Goal: Find specific fact: Find specific fact

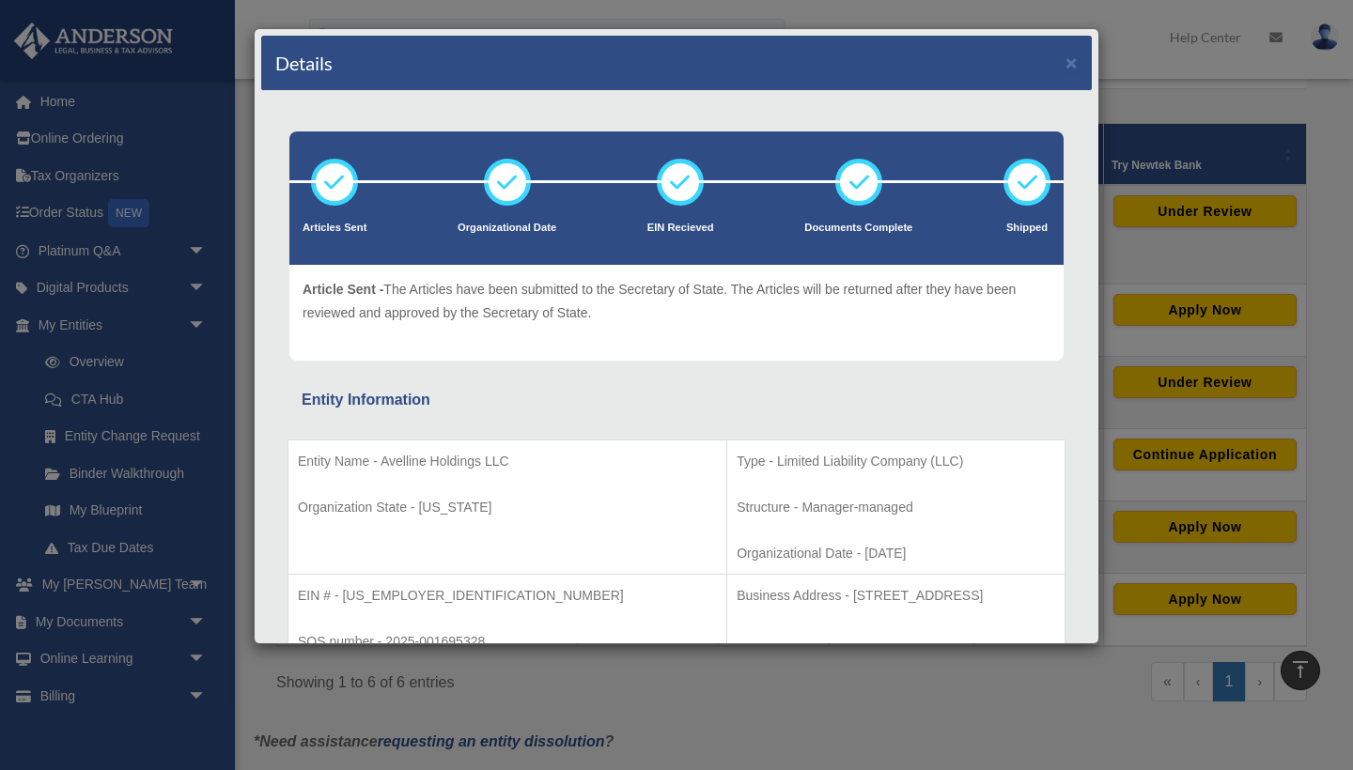
scroll to position [217, 0]
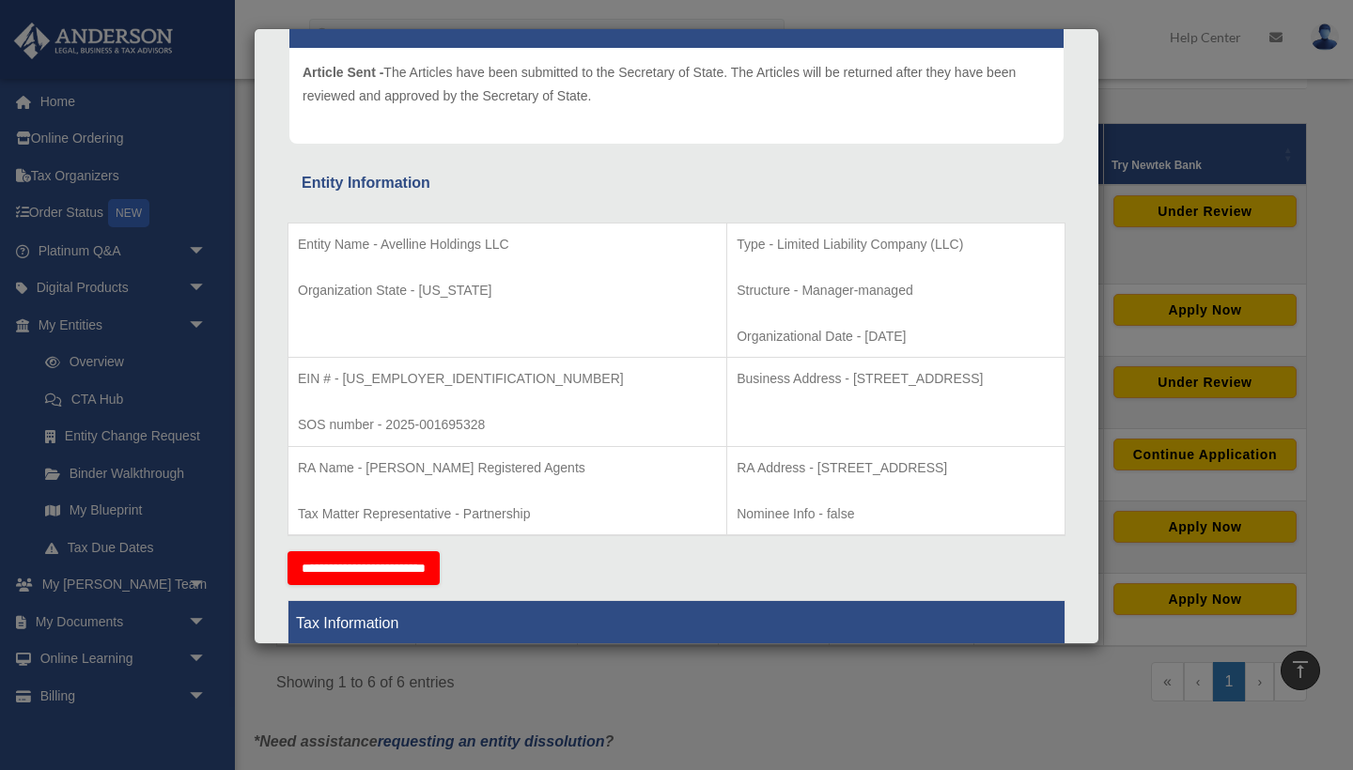
click at [1121, 186] on div "Details × Articles Sent Organizational Date" at bounding box center [676, 385] width 1353 height 770
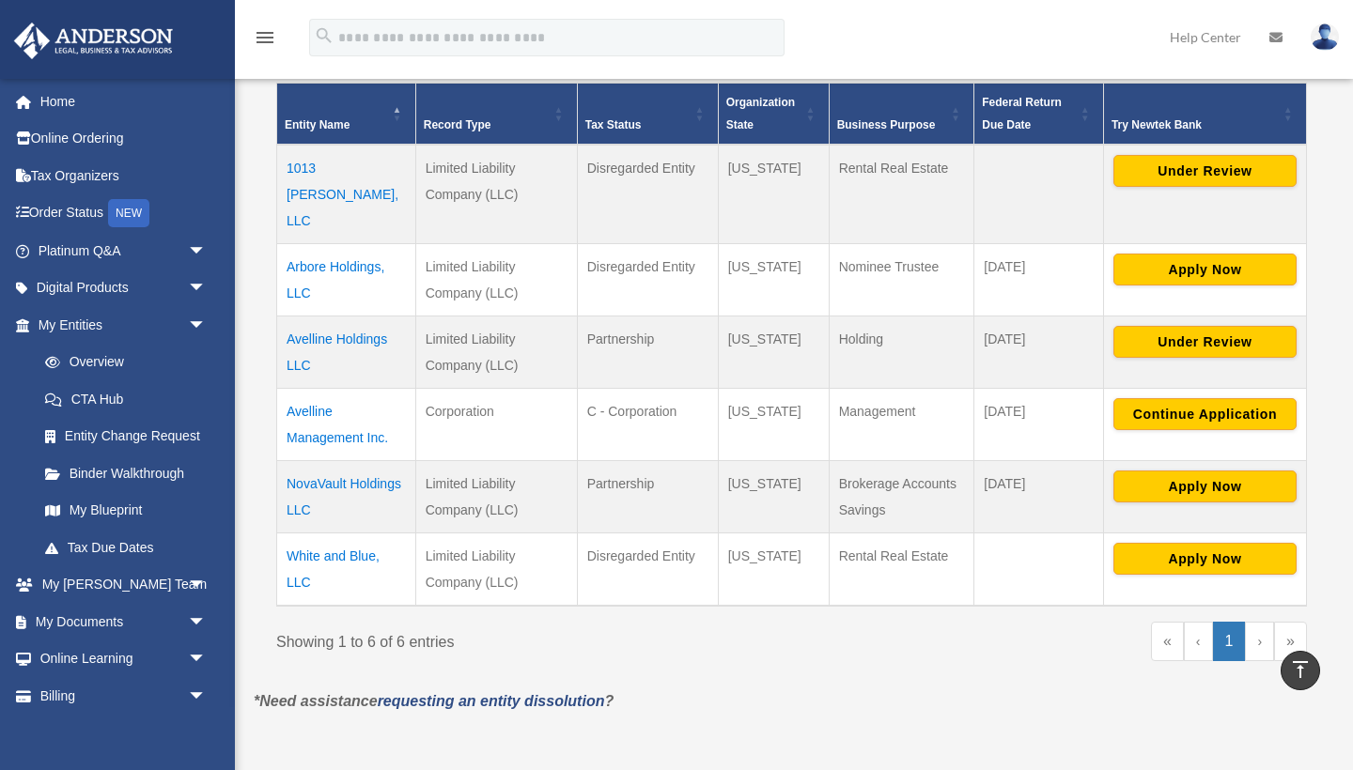
scroll to position [398, 0]
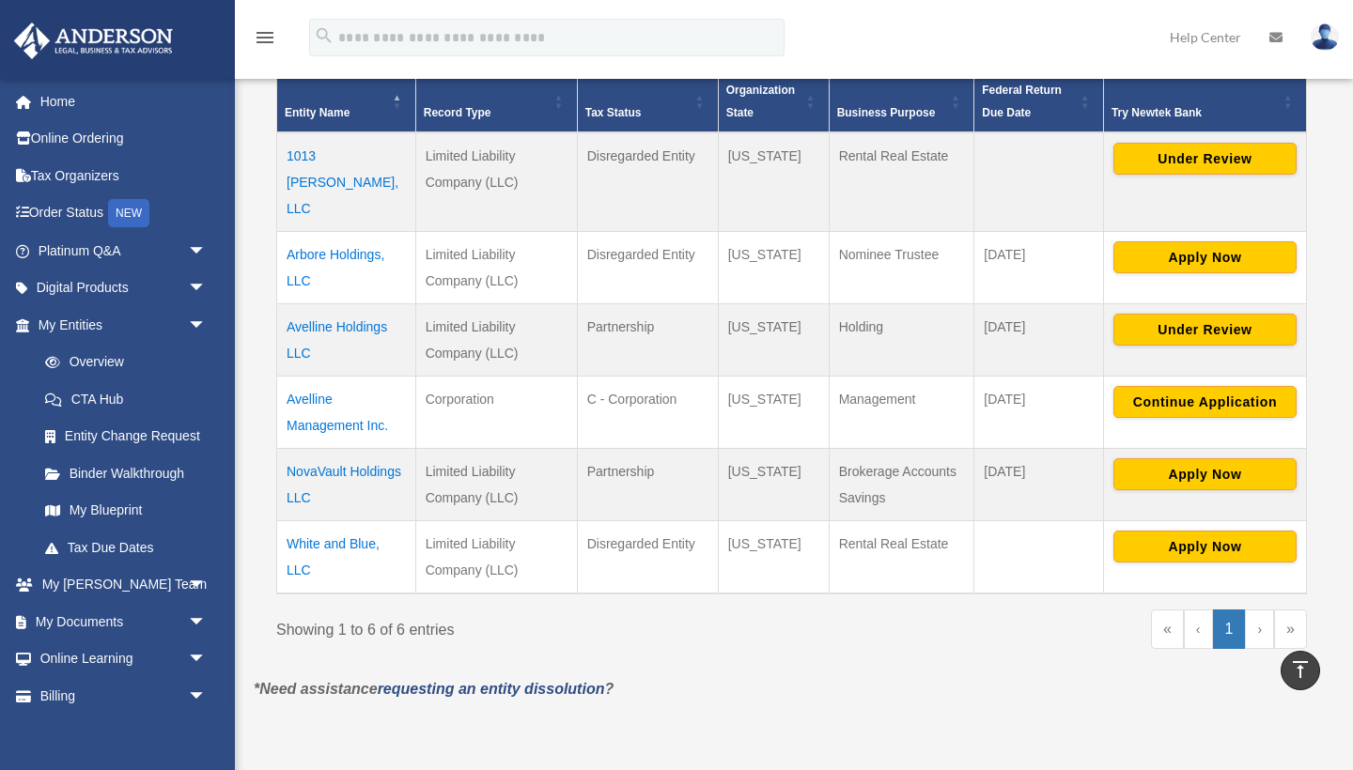
click at [359, 152] on td "1013 [PERSON_NAME], LLC" at bounding box center [346, 182] width 139 height 100
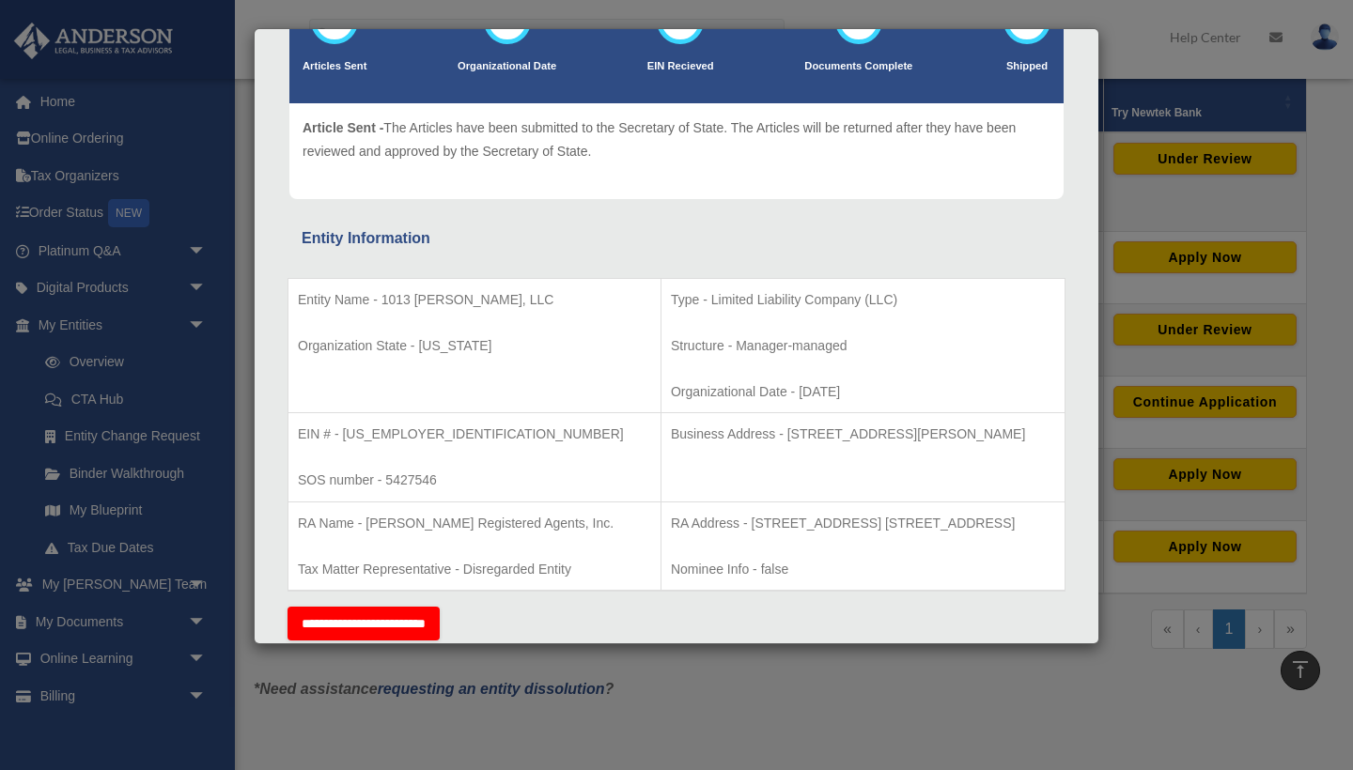
scroll to position [231, 0]
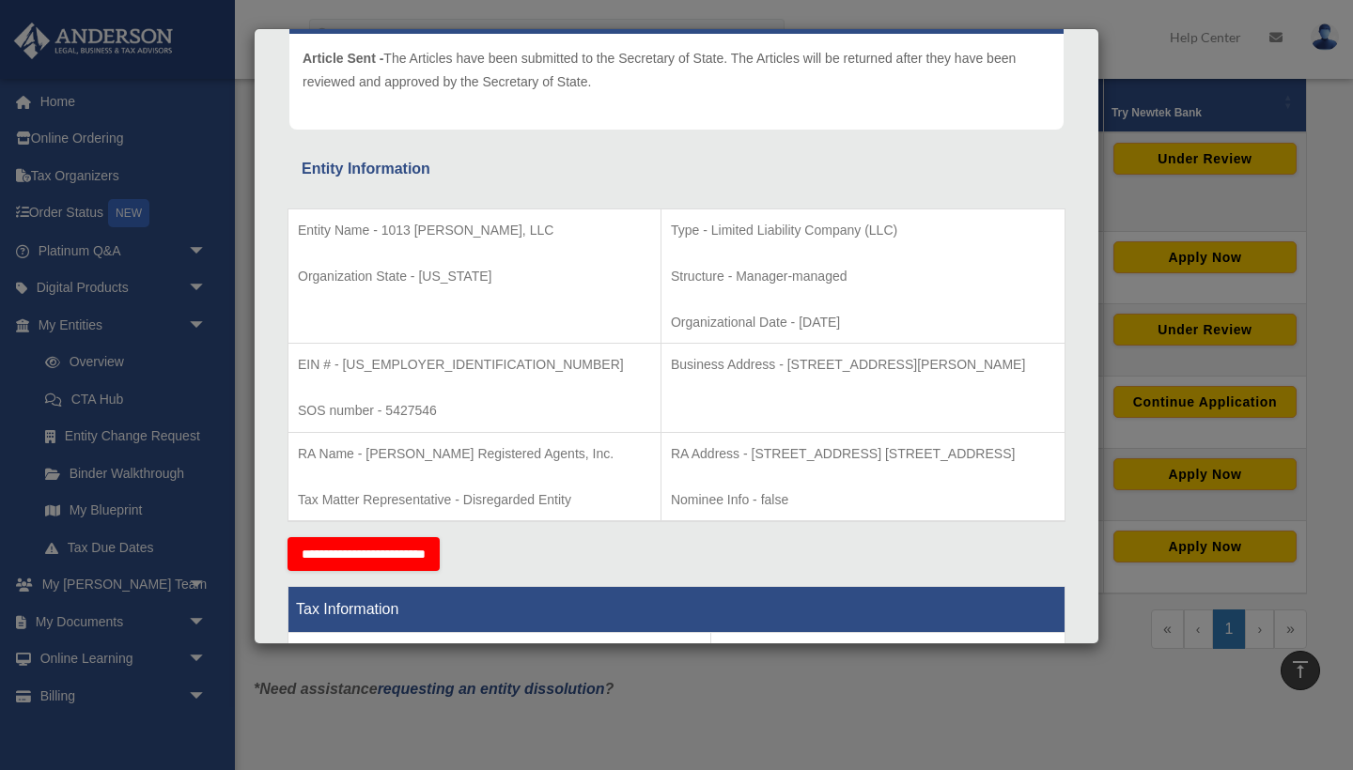
click at [671, 454] on p "RA Address - [STREET_ADDRESS] [STREET_ADDRESS]" at bounding box center [863, 453] width 384 height 23
drag, startPoint x: 675, startPoint y: 451, endPoint x: 1059, endPoint y: 452, distance: 383.3
click at [1059, 452] on td "RA Address - [STREET_ADDRESS] [STREET_ADDRESS] Nominee Info - false" at bounding box center [862, 476] width 404 height 89
copy p "[STREET_ADDRESS] [STREET_ADDRESS]"
click at [1123, 194] on div "Details × Articles Sent Organizational Date" at bounding box center [676, 385] width 1353 height 770
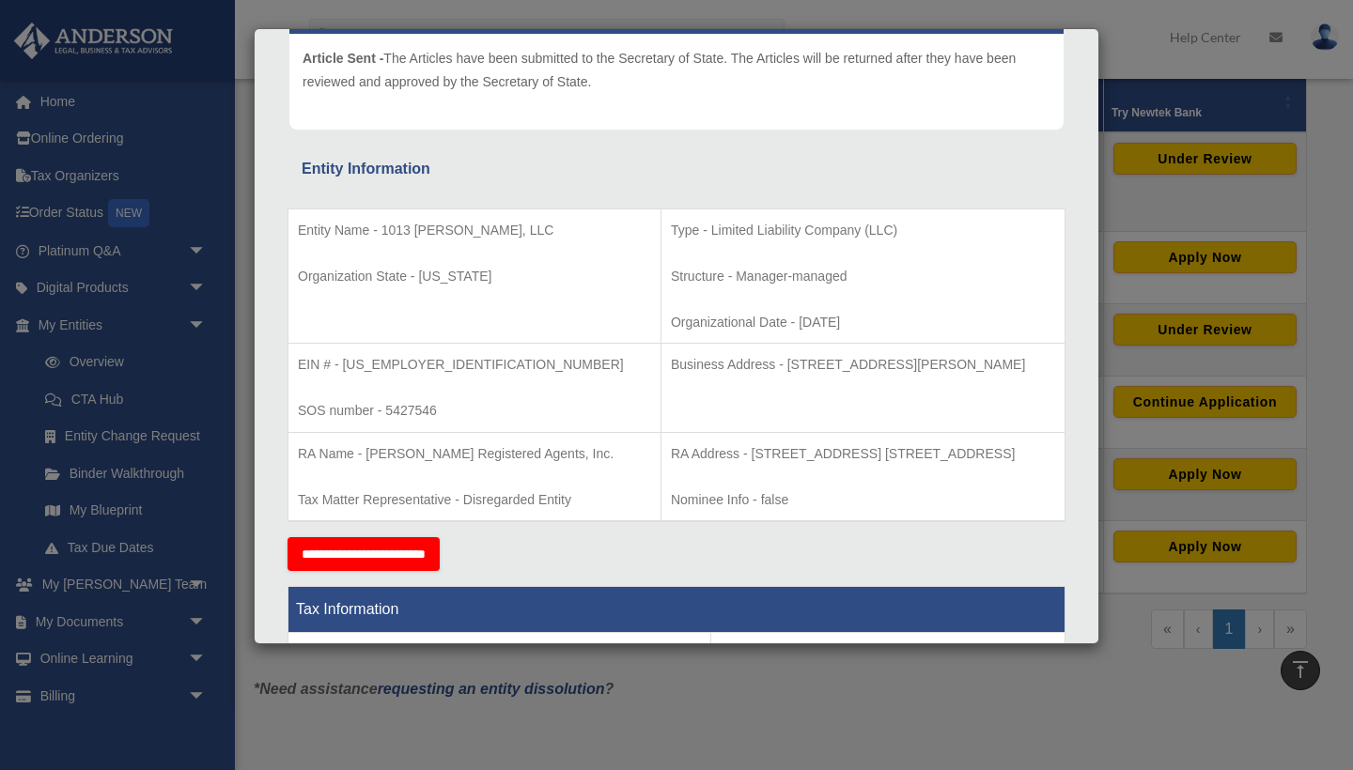
click at [1005, 650] on div "Details × Articles Sent Organizational Date" at bounding box center [676, 385] width 1353 height 770
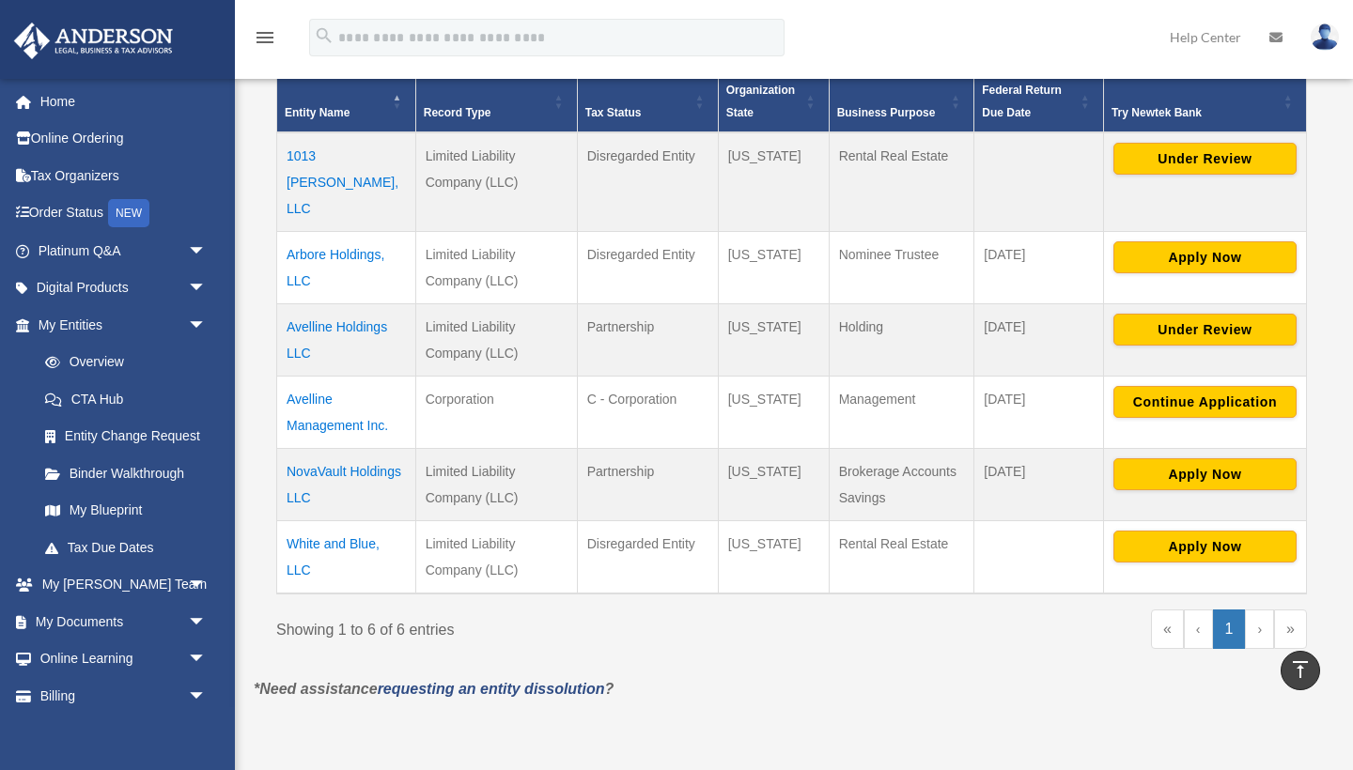
click at [330, 155] on td "1013 [PERSON_NAME], LLC" at bounding box center [346, 182] width 139 height 100
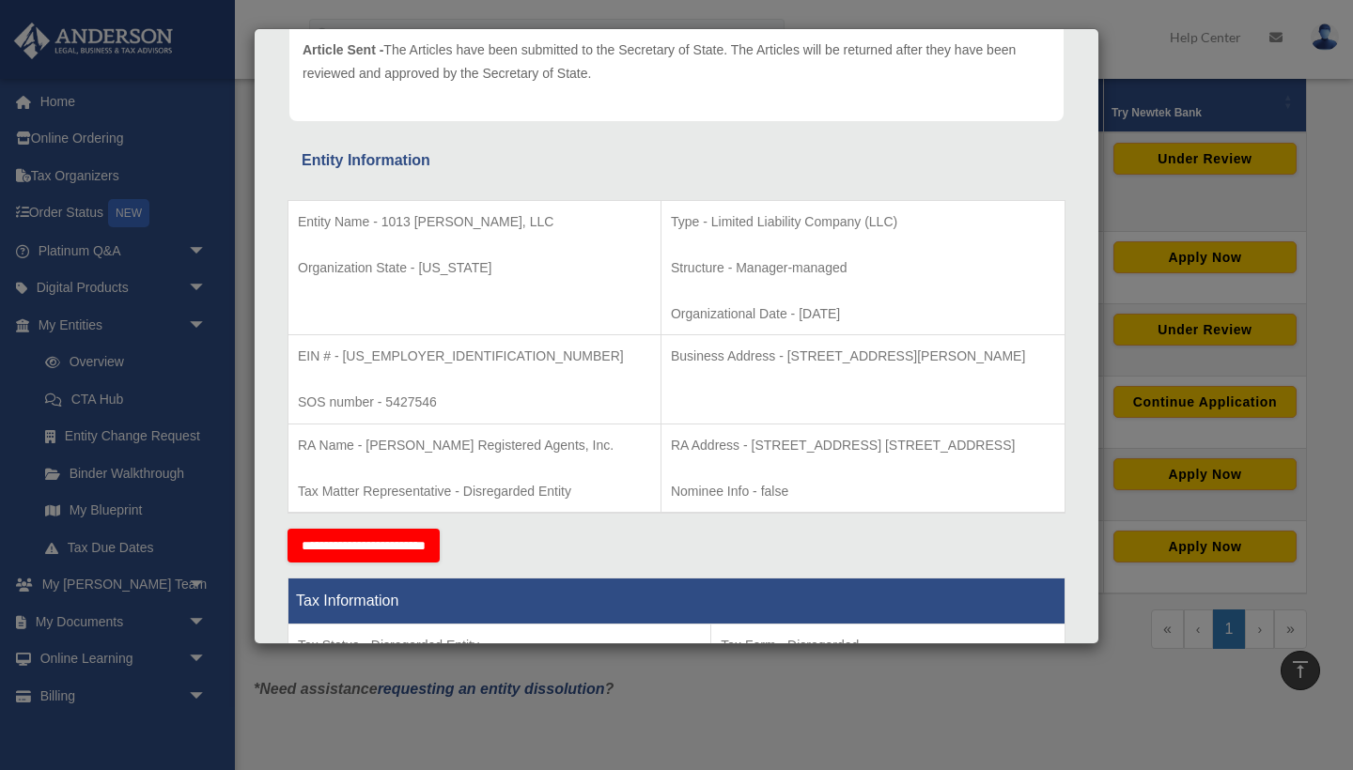
scroll to position [244, 0]
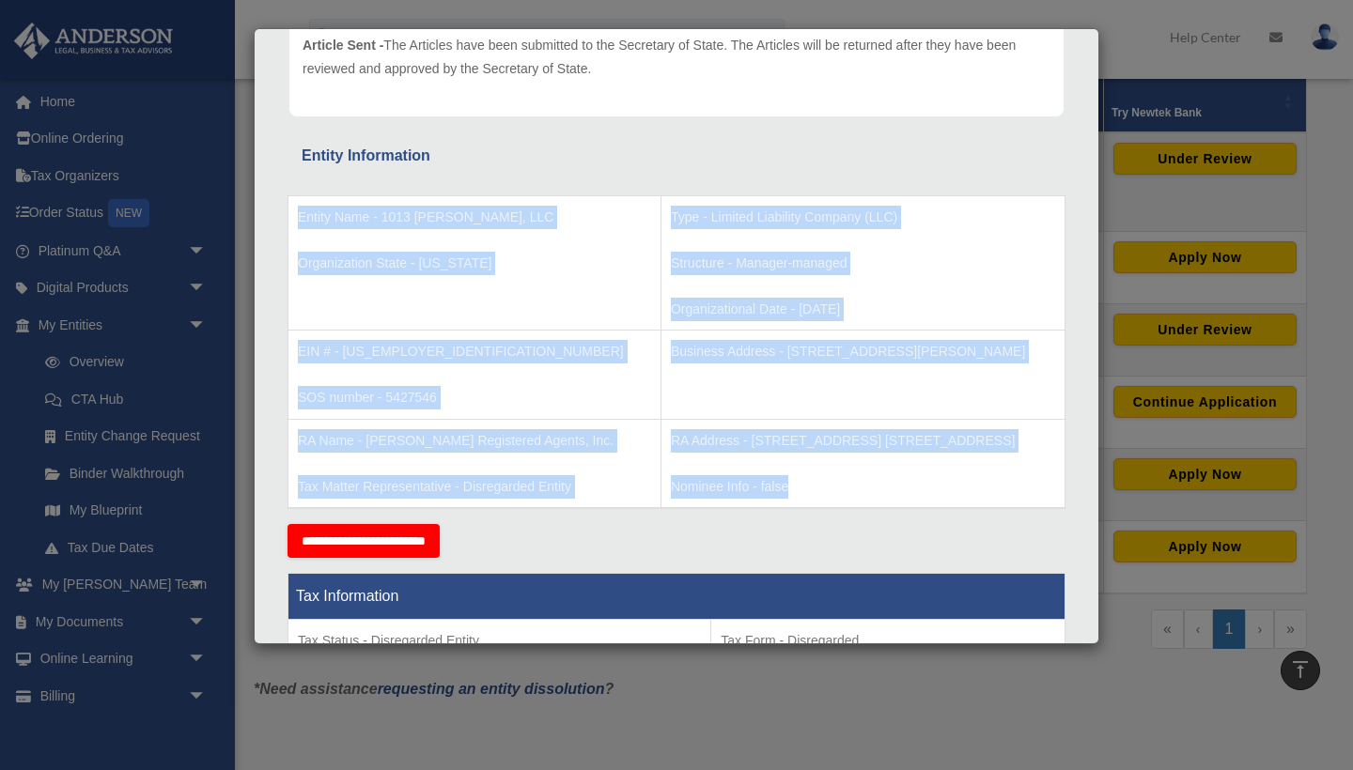
drag, startPoint x: 298, startPoint y: 205, endPoint x: 907, endPoint y: 490, distance: 673.3
click at [907, 490] on tbody "Entity Name - 1013 [PERSON_NAME], LLC Organization State - [US_STATE] Type - Li…" at bounding box center [676, 351] width 777 height 313
copy tbody "Entity Name - 1013 [PERSON_NAME], LLC Organization State - [US_STATE] Type - Li…"
click at [678, 314] on p "Organizational Date - [DATE]" at bounding box center [863, 309] width 384 height 23
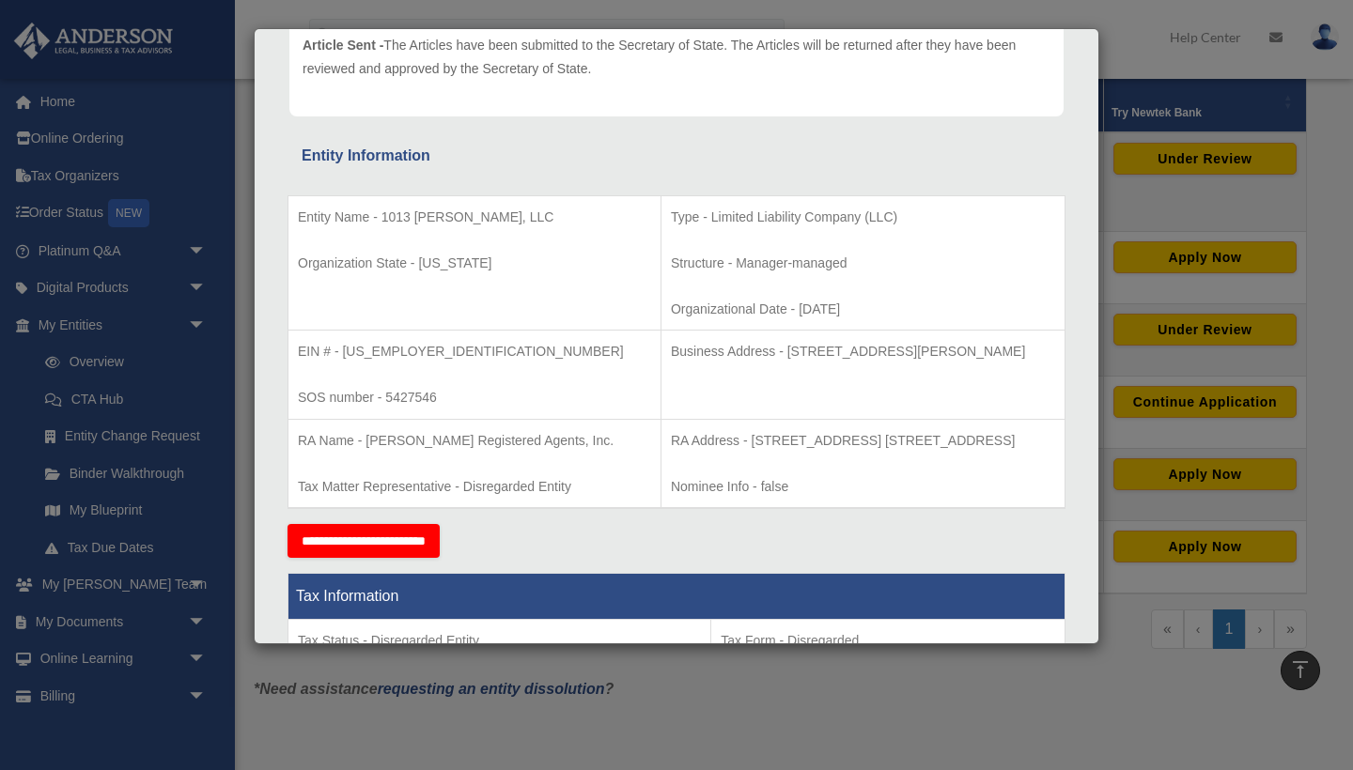
drag, startPoint x: 708, startPoint y: 349, endPoint x: 1046, endPoint y: 341, distance: 337.4
click at [1046, 341] on p "Business Address - [STREET_ADDRESS][PERSON_NAME]" at bounding box center [863, 351] width 384 height 23
copy p "[STREET_ADDRESS][PERSON_NAME]"
click at [773, 445] on p "RA Address - [STREET_ADDRESS] [STREET_ADDRESS]" at bounding box center [863, 440] width 384 height 23
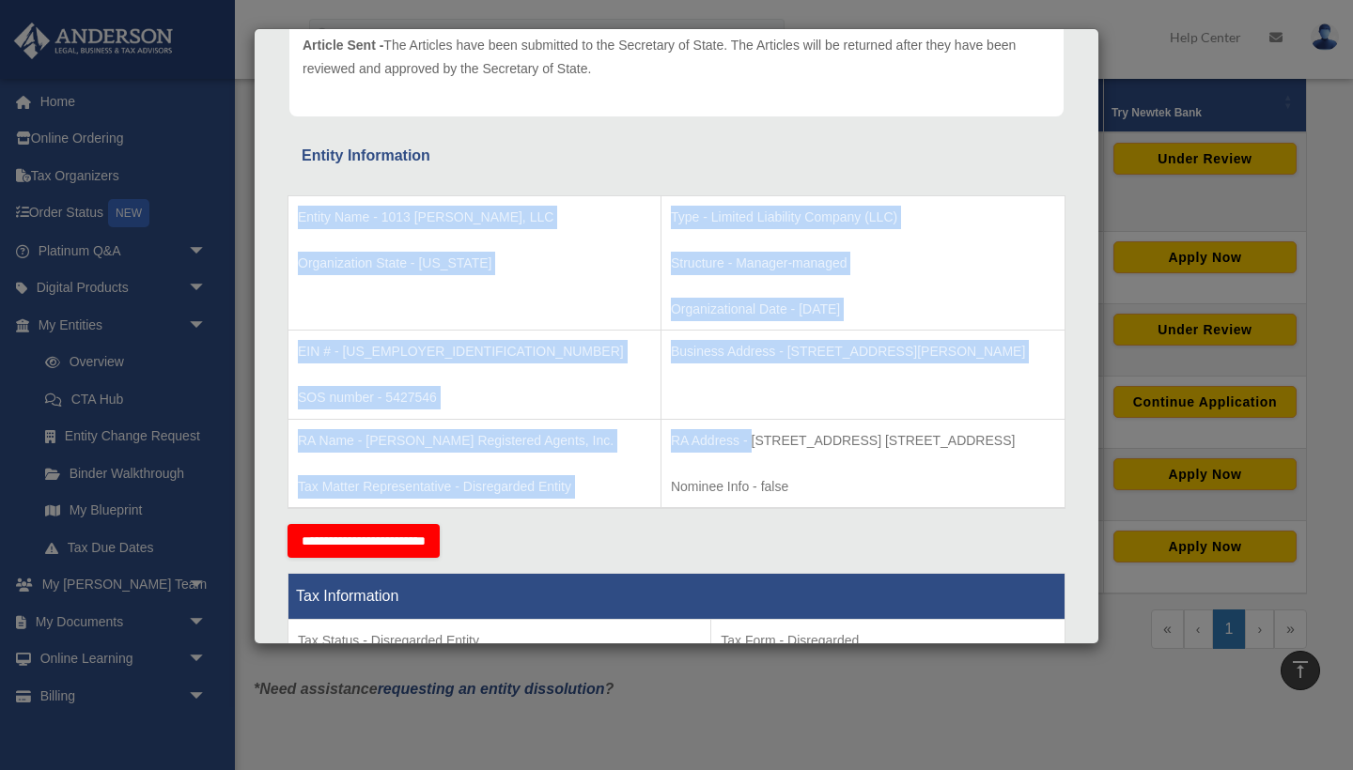
drag, startPoint x: 675, startPoint y: 436, endPoint x: 1067, endPoint y: 431, distance: 392.7
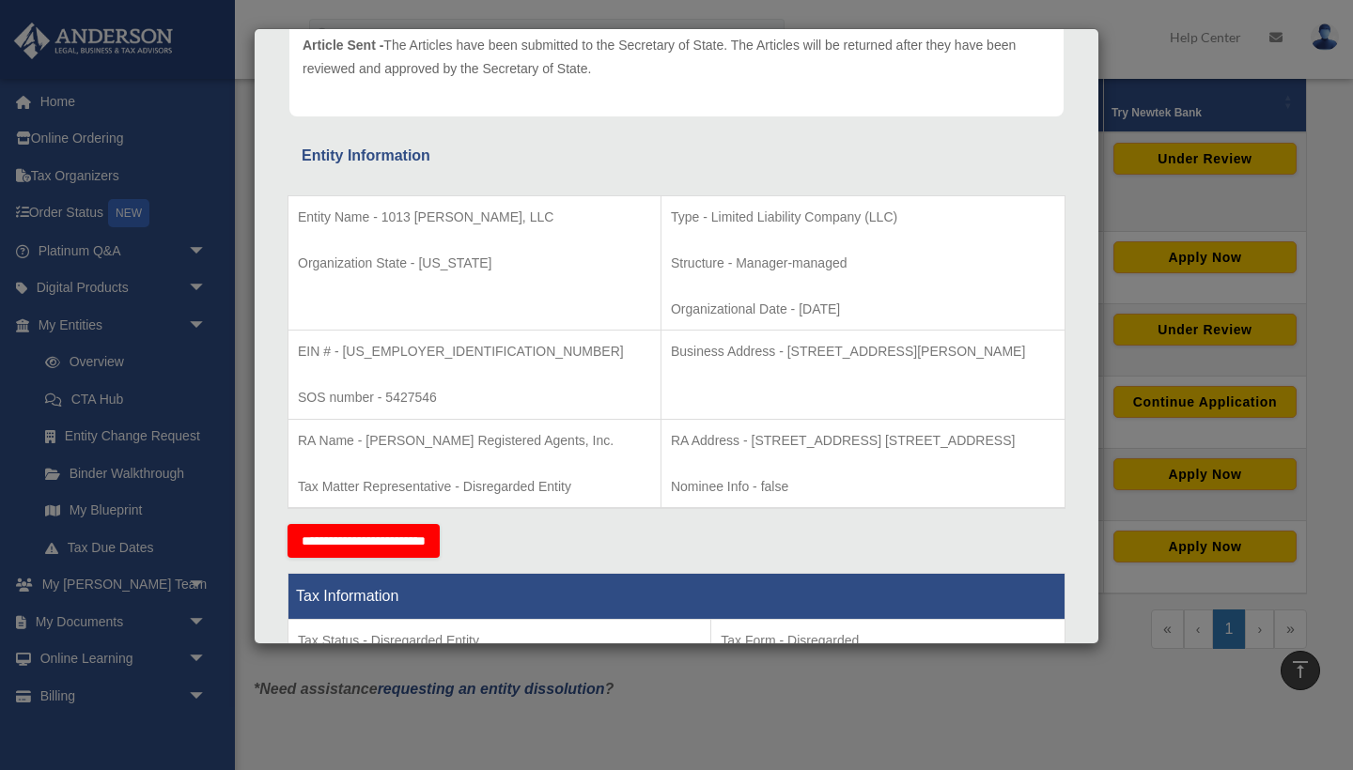
click at [1053, 446] on p "RA Address - [STREET_ADDRESS] [STREET_ADDRESS]" at bounding box center [863, 440] width 384 height 23
drag, startPoint x: 1049, startPoint y: 435, endPoint x: 673, endPoint y: 435, distance: 376.7
click at [673, 435] on p "RA Address - [STREET_ADDRESS] [STREET_ADDRESS]" at bounding box center [863, 440] width 384 height 23
copy p "[STREET_ADDRESS] [STREET_ADDRESS]"
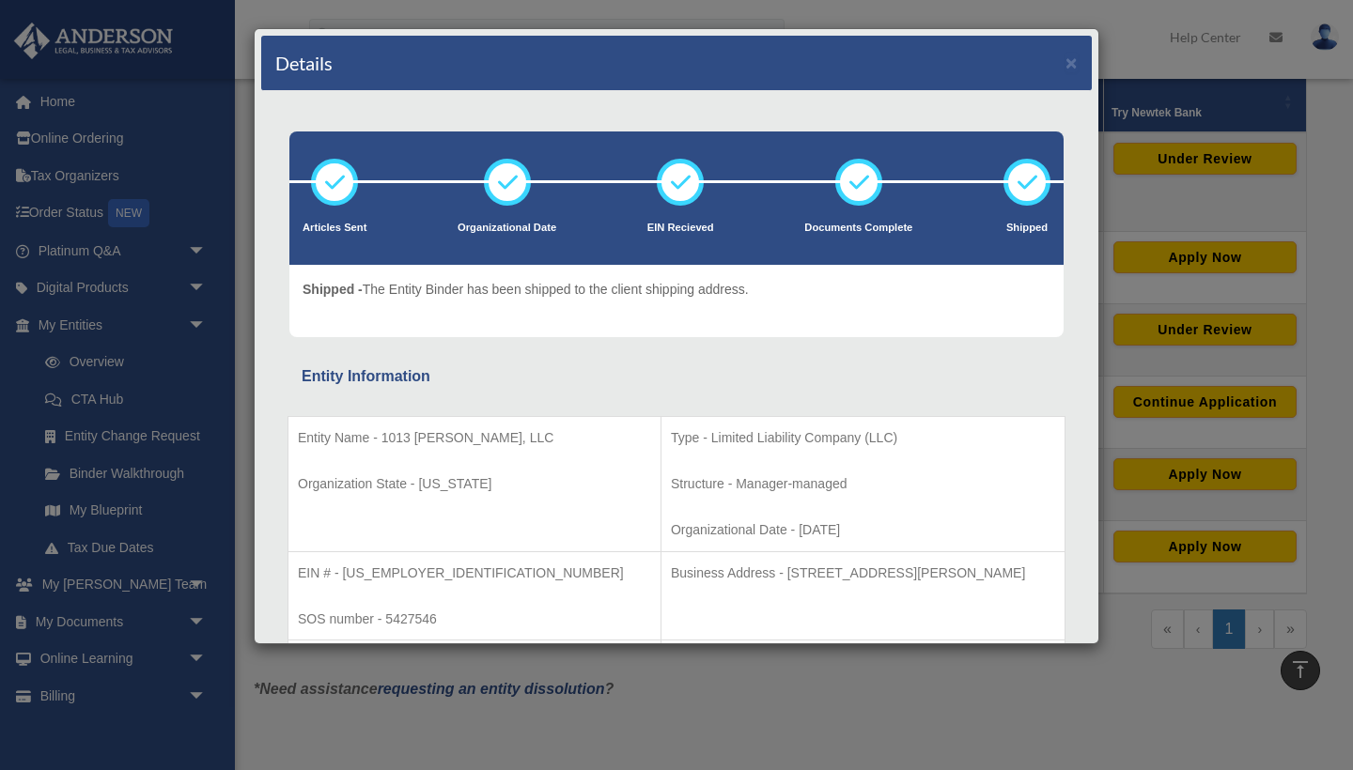
scroll to position [0, 0]
click at [1071, 63] on button "×" at bounding box center [1071, 63] width 12 height 20
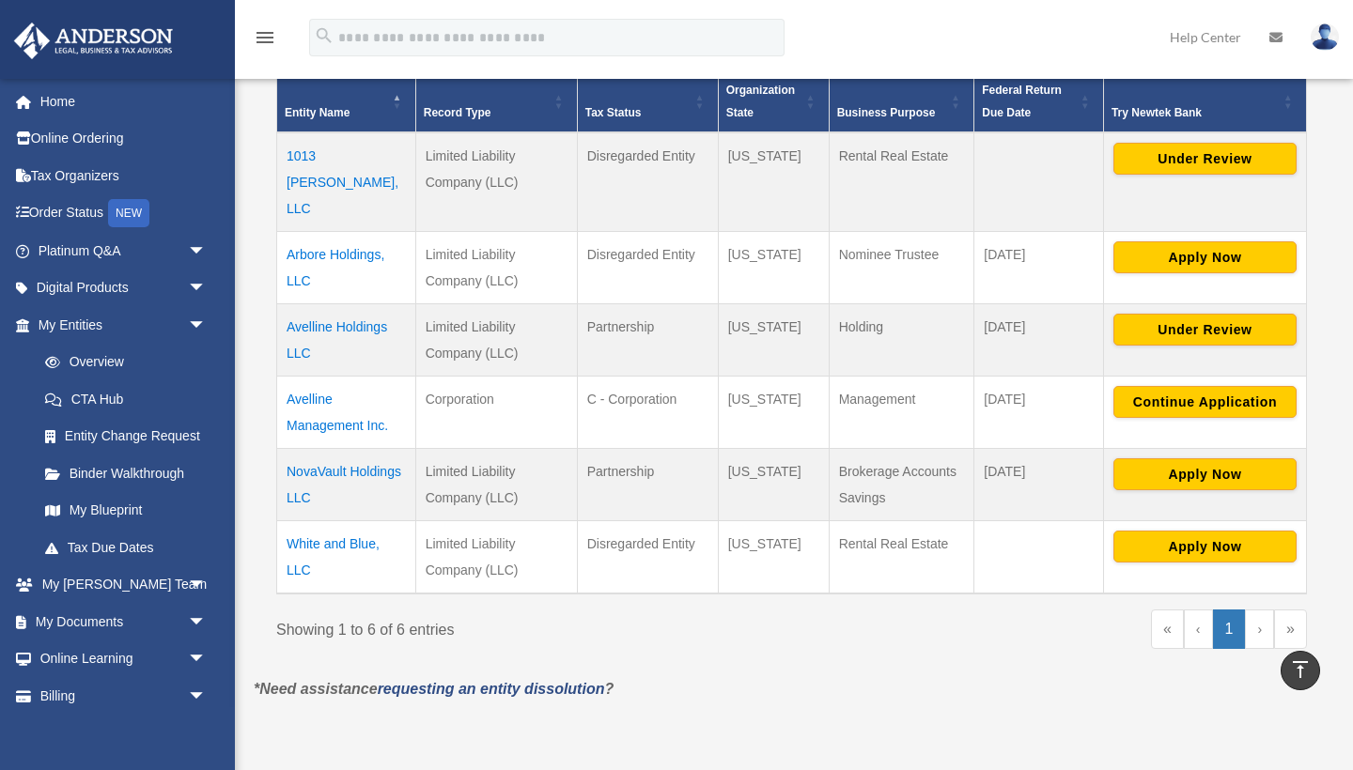
click at [343, 303] on td "Avelline Holdings LLC" at bounding box center [346, 339] width 139 height 72
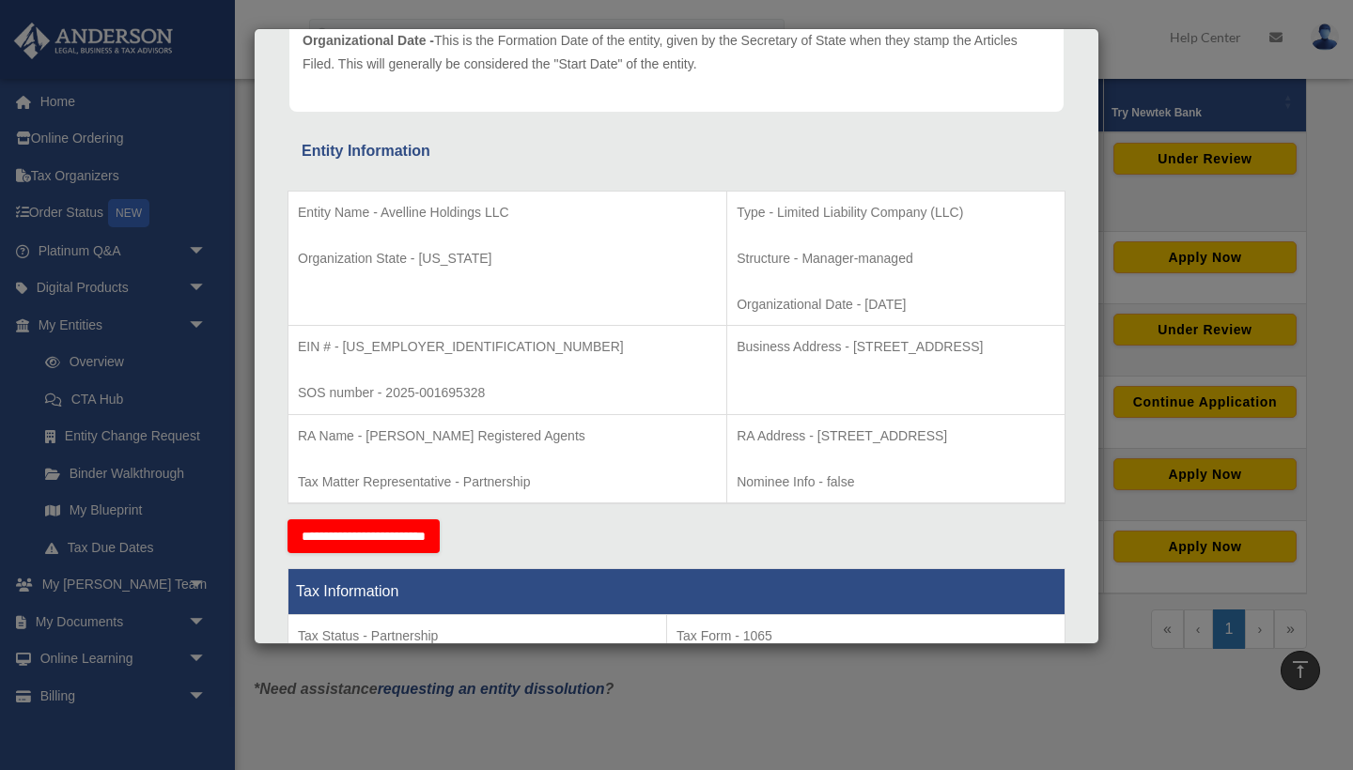
scroll to position [236, 0]
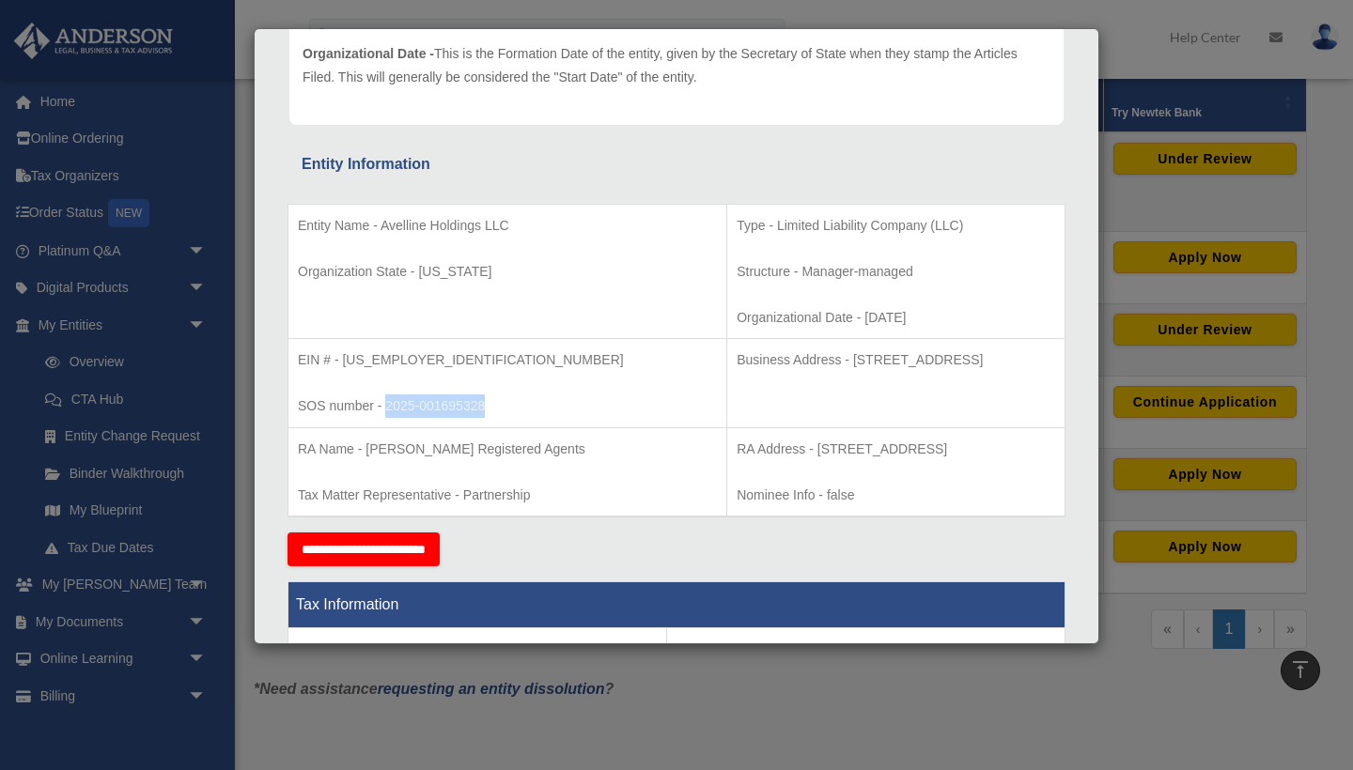
drag, startPoint x: 493, startPoint y: 406, endPoint x: 387, endPoint y: 399, distance: 106.4
click at [387, 399] on p "SOS number - 2025-001695328" at bounding box center [507, 406] width 419 height 23
copy p "2025-001695328"
drag, startPoint x: 419, startPoint y: 356, endPoint x: 342, endPoint y: 355, distance: 77.0
click at [342, 355] on p "EIN # - [US_EMPLOYER_IDENTIFICATION_NUMBER]" at bounding box center [507, 360] width 419 height 23
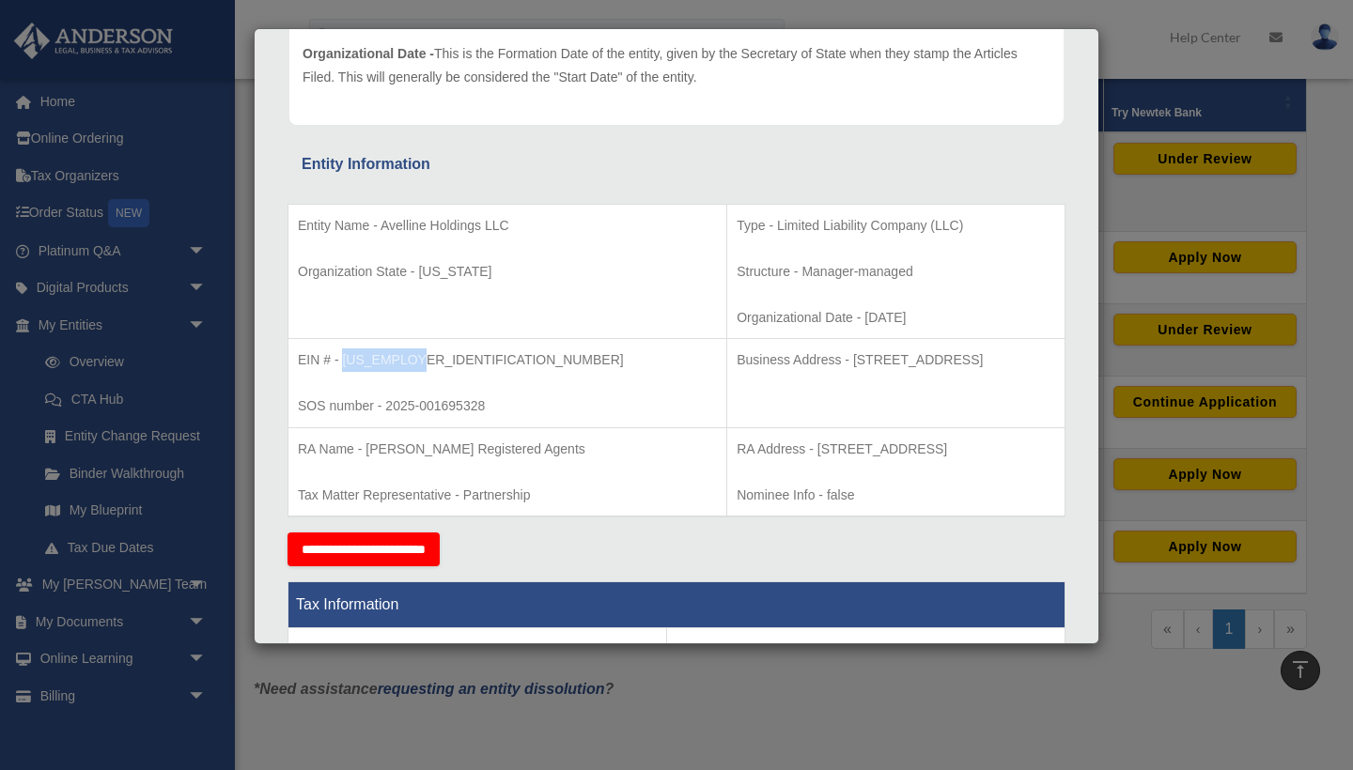
copy p "[US_EMPLOYER_IDENTIFICATION_NUMBER]"
click at [444, 371] on td "EIN # - [US_EMPLOYER_IDENTIFICATION_NUMBER] SOS number - 2025-001695328" at bounding box center [507, 383] width 439 height 89
drag, startPoint x: 425, startPoint y: 363, endPoint x: 342, endPoint y: 349, distance: 83.7
click at [342, 349] on p "EIN # - [US_EMPLOYER_IDENTIFICATION_NUMBER]" at bounding box center [507, 360] width 419 height 23
copy p "[US_EMPLOYER_IDENTIFICATION_NUMBER]"
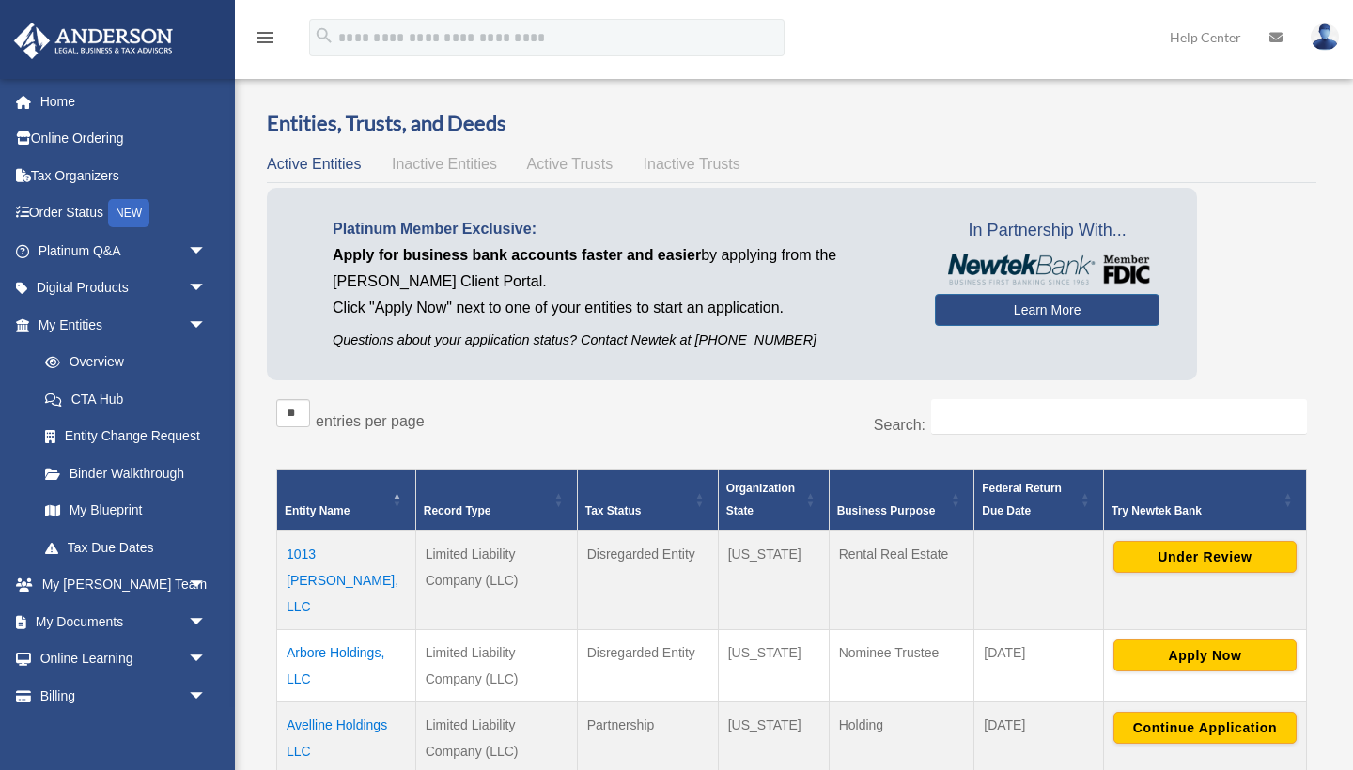
scroll to position [234, 0]
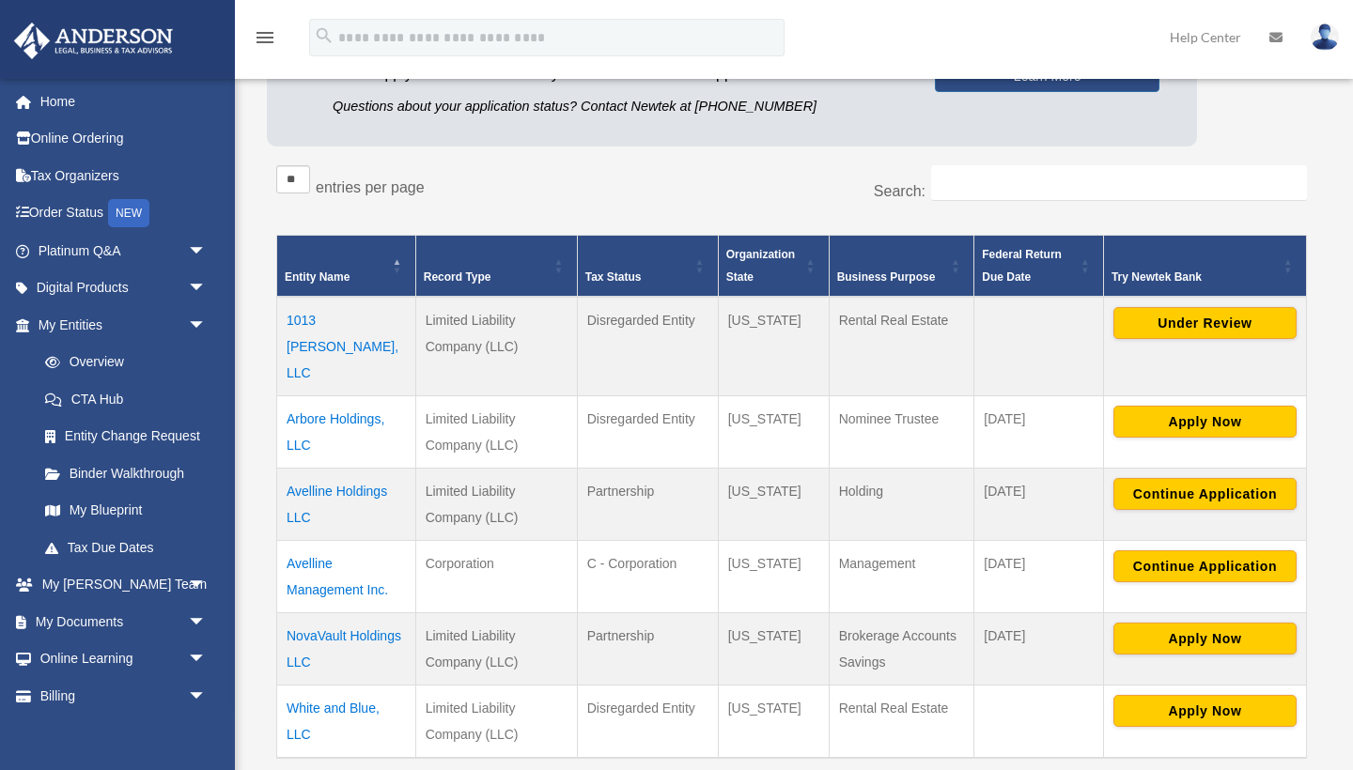
click at [352, 318] on td "1013 [PERSON_NAME], LLC" at bounding box center [346, 347] width 139 height 100
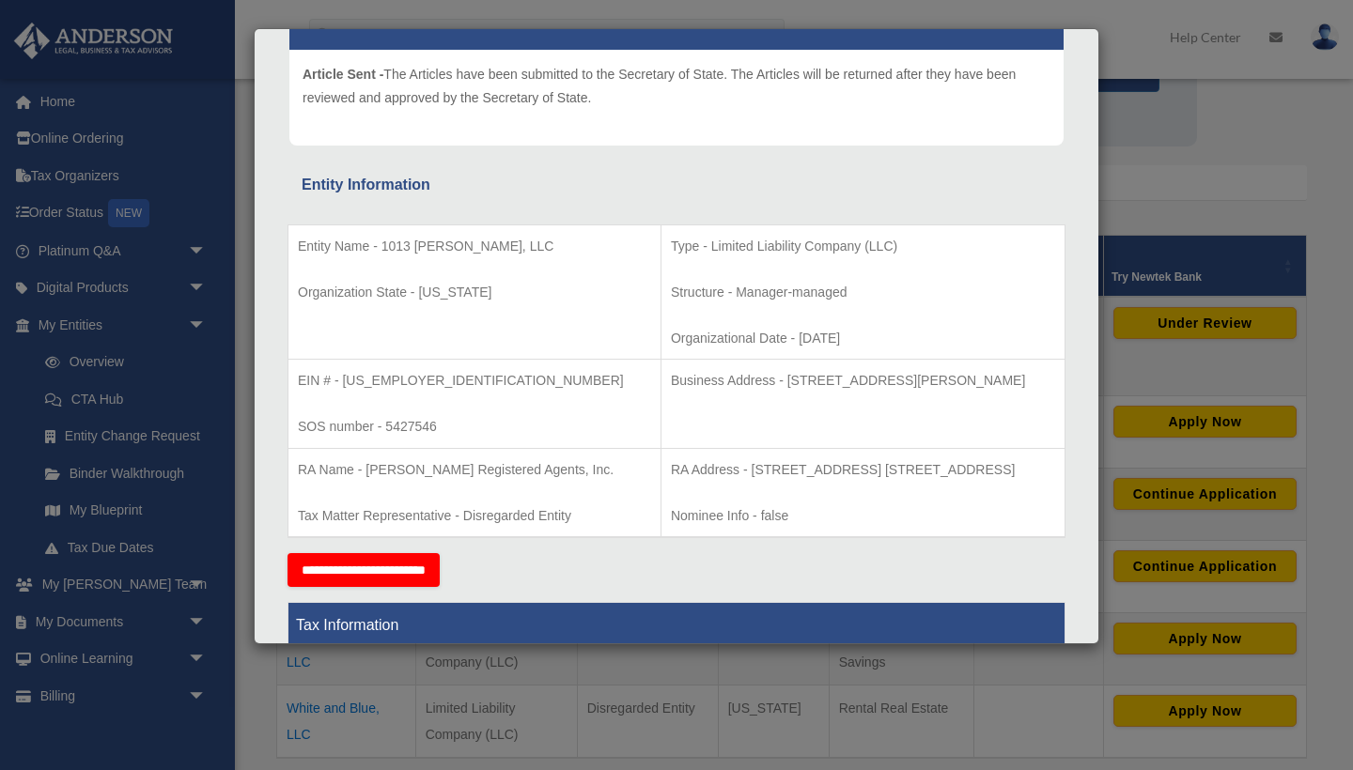
scroll to position [220, 0]
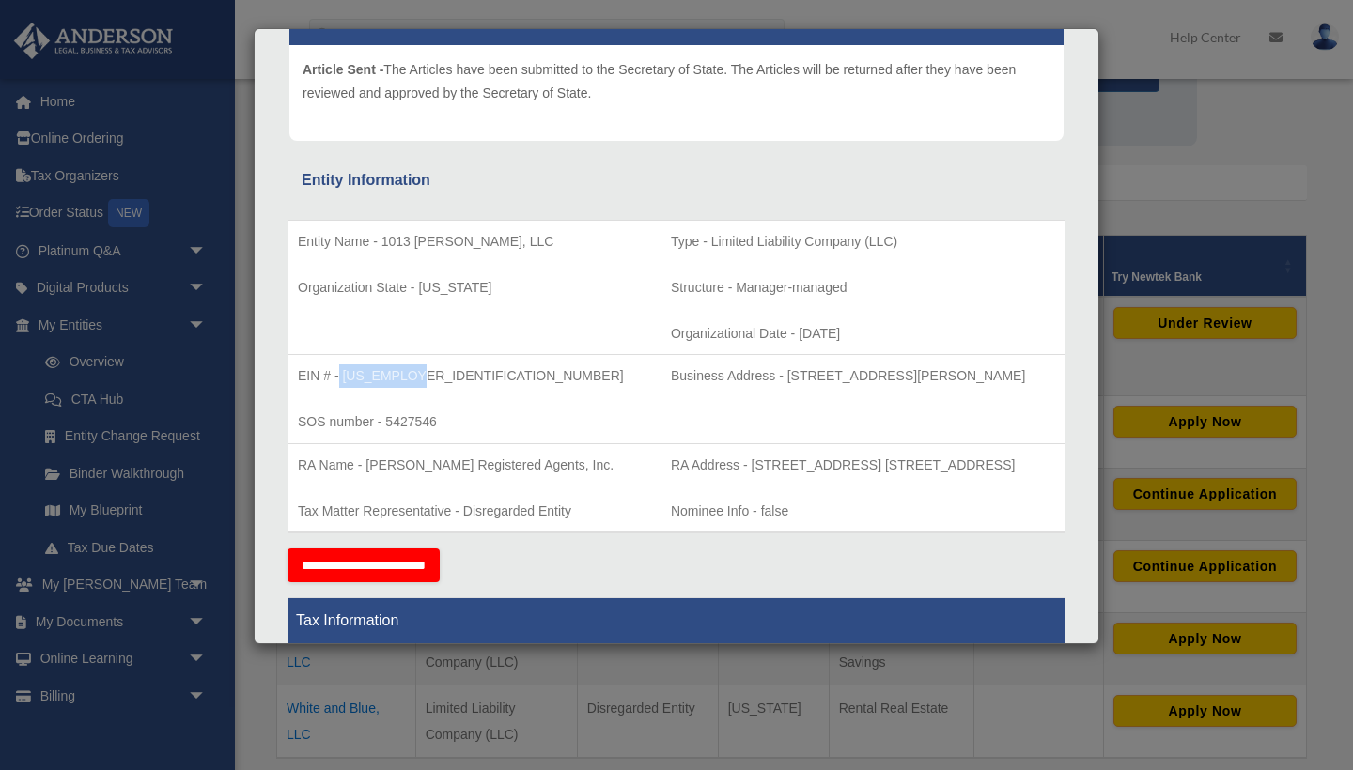
drag, startPoint x: 426, startPoint y: 376, endPoint x: 342, endPoint y: 372, distance: 83.7
click at [342, 372] on p "EIN # - [US_EMPLOYER_IDENTIFICATION_NUMBER]" at bounding box center [474, 375] width 353 height 23
copy p "39-2816739"
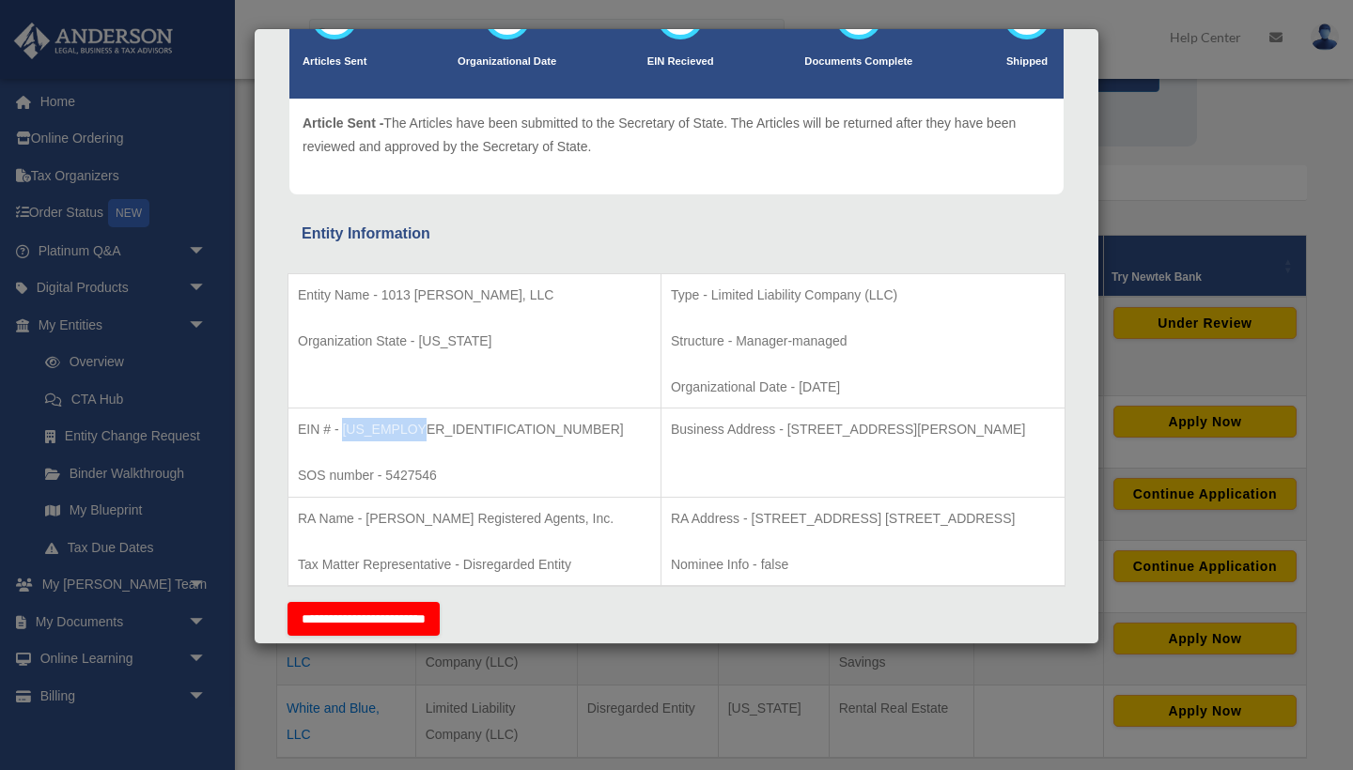
scroll to position [162, 0]
